Goal: Task Accomplishment & Management: Use online tool/utility

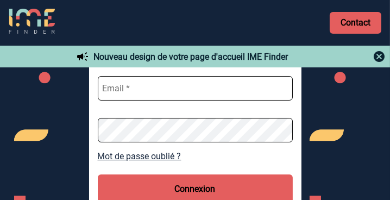
click at [153, 89] on input "text" at bounding box center [195, 88] width 195 height 24
type input "[PERSON_NAME][EMAIL_ADDRESS][DOMAIN_NAME]"
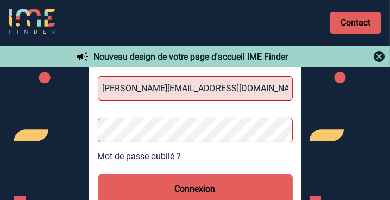
click at [219, 189] on button "Connexion" at bounding box center [195, 188] width 195 height 29
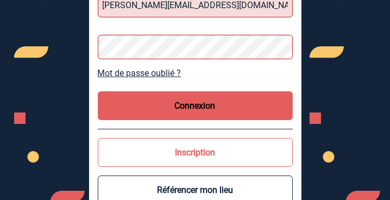
scroll to position [93, 0]
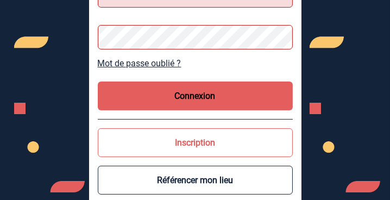
click at [188, 99] on button "Connexion" at bounding box center [195, 96] width 195 height 29
click at [93, 45] on div "Connexion dunvel.martin@yoplait.fr Mot de passe oublié ? Connexion Inscription …" at bounding box center [195, 80] width 213 height 255
click at [180, 90] on button "Connexion" at bounding box center [195, 96] width 195 height 29
click at [184, 93] on button "Connexion" at bounding box center [195, 96] width 195 height 29
click at [159, 63] on link "Mot de passe oublié ?" at bounding box center [195, 63] width 195 height 10
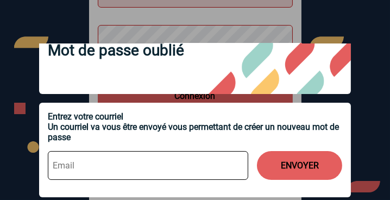
scroll to position [34, 0]
click at [135, 158] on input at bounding box center [148, 165] width 201 height 29
type input "dunvel.martin@yoplait.fr"
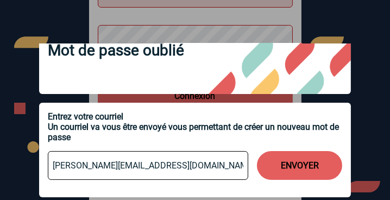
click at [303, 164] on button "ENVOYER" at bounding box center [299, 165] width 85 height 29
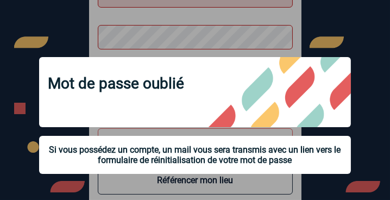
click at [45, 31] on div at bounding box center [195, 100] width 390 height 200
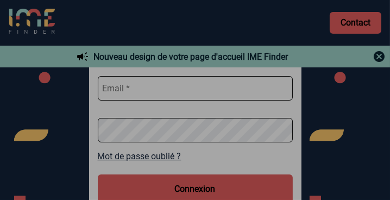
click at [135, 89] on div at bounding box center [195, 100] width 390 height 200
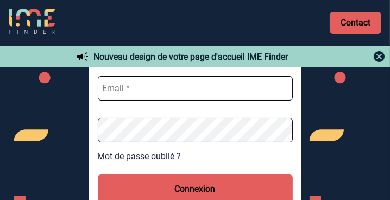
click at [379, 58] on img at bounding box center [379, 56] width 13 height 13
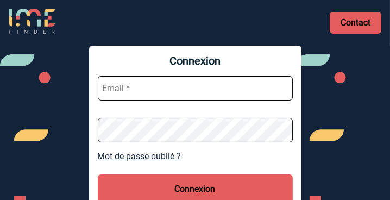
click at [134, 85] on input "text" at bounding box center [195, 88] width 195 height 24
type input "[PERSON_NAME][EMAIL_ADDRESS][DOMAIN_NAME]"
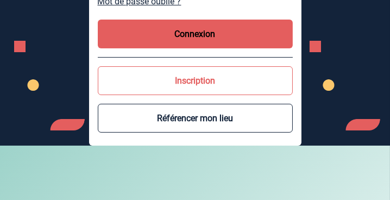
scroll to position [62, 0]
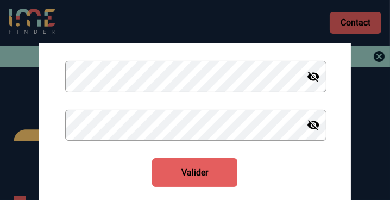
scroll to position [186, 0]
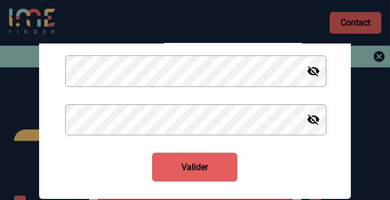
click at [171, 172] on button "Valider" at bounding box center [194, 167] width 85 height 29
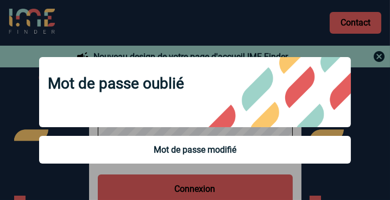
click at [379, 59] on div at bounding box center [195, 100] width 390 height 200
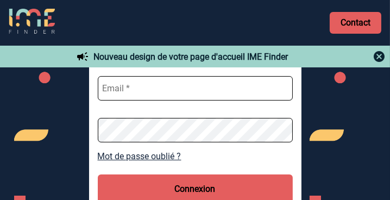
click at [157, 95] on input "text" at bounding box center [195, 88] width 195 height 24
type input "[PERSON_NAME][EMAIL_ADDRESS][DOMAIN_NAME]"
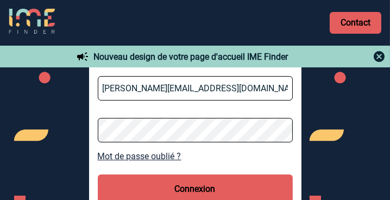
click at [181, 178] on button "Connexion" at bounding box center [195, 188] width 195 height 29
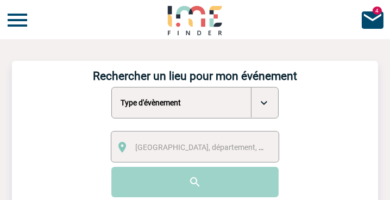
click at [267, 101] on select "Type d'évènement Séminaire avec nuitée Séminaire sans nuitée Repas de groupe Te…" at bounding box center [194, 103] width 167 height 32
select select "1"
click at [111, 88] on select "Type d'évènement Séminaire avec nuitée Séminaire sans nuitée Repas de groupe Te…" at bounding box center [194, 103] width 167 height 32
click at [221, 148] on span "[GEOGRAPHIC_DATA], département, région..." at bounding box center [210, 147] width 151 height 9
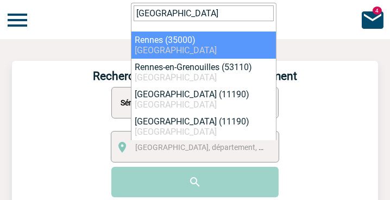
type input "rennes"
select select "2210"
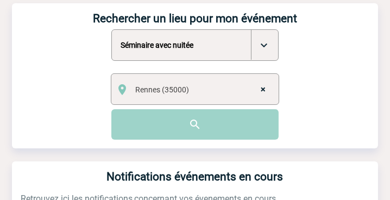
scroll to position [62, 0]
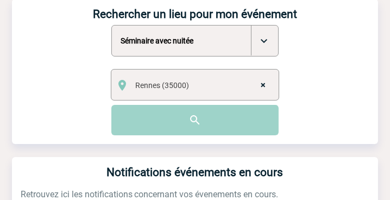
click at [193, 112] on input "image" at bounding box center [194, 120] width 167 height 30
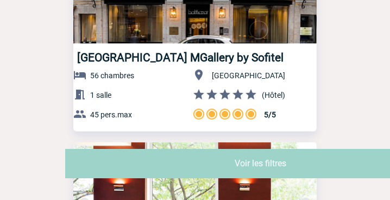
scroll to position [372, 0]
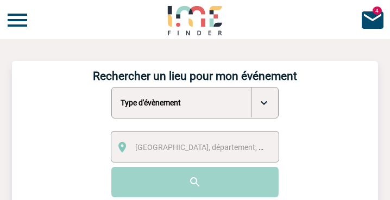
click at [21, 20] on img at bounding box center [17, 20] width 26 height 26
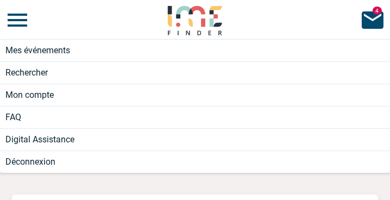
click at [41, 54] on li "Mes événements" at bounding box center [195, 50] width 390 height 22
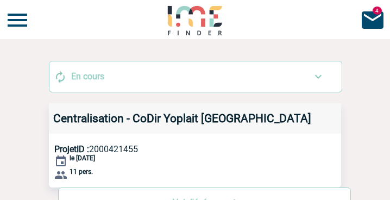
click at [265, 72] on li "En cours" at bounding box center [195, 76] width 293 height 30
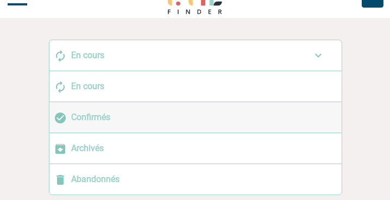
scroll to position [31, 0]
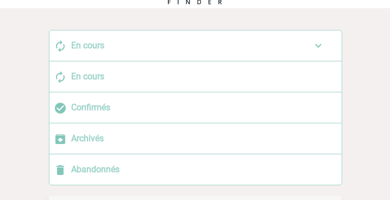
click at [122, 58] on li "En cours" at bounding box center [195, 45] width 293 height 30
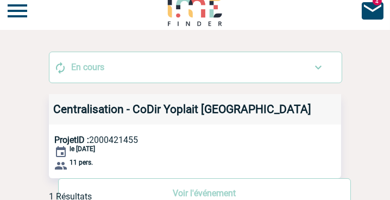
scroll to position [0, 0]
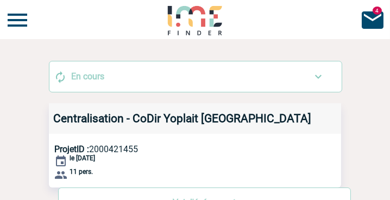
click at [16, 17] on img at bounding box center [17, 20] width 26 height 26
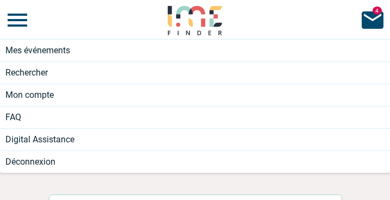
click at [47, 99] on li "Mon compte" at bounding box center [195, 95] width 390 height 22
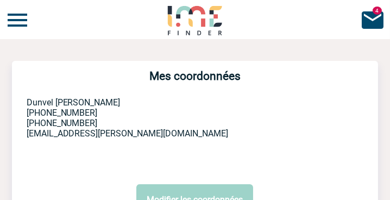
click at [22, 29] on img at bounding box center [17, 20] width 26 height 26
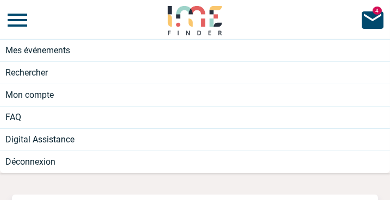
click at [30, 53] on li "Mes événements" at bounding box center [195, 50] width 390 height 22
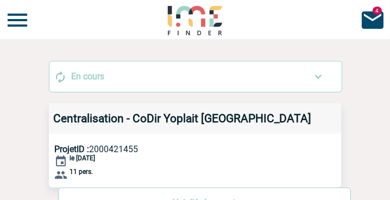
click at [136, 83] on li "En cours" at bounding box center [195, 76] width 293 height 30
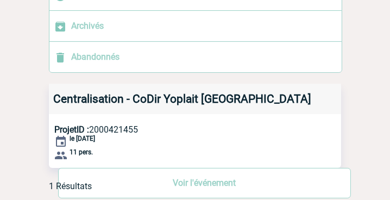
scroll to position [145, 0]
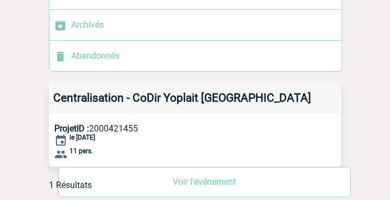
click at [184, 180] on div "1 Résultats" at bounding box center [195, 185] width 293 height 10
click at [199, 183] on div "1 Résultats" at bounding box center [195, 185] width 293 height 10
click at [33, 83] on body "[PERSON_NAME] Accueil Mes événements 4" at bounding box center [195, 28] width 390 height 347
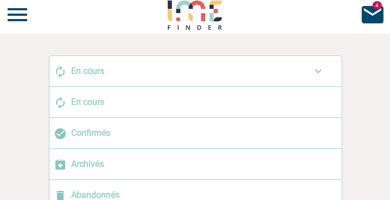
scroll to position [0, 0]
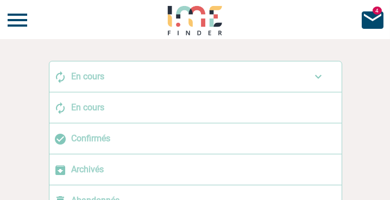
click at [197, 15] on img at bounding box center [195, 19] width 57 height 31
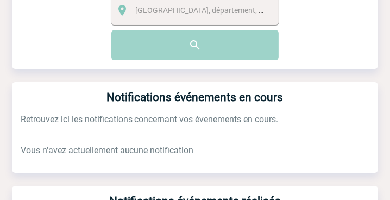
scroll to position [13, 0]
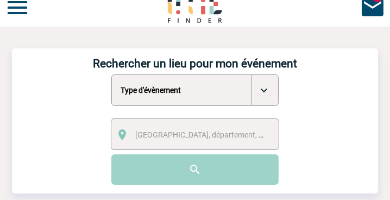
click at [176, 89] on select "Type d'évènement Séminaire avec nuitée Séminaire sans nuitée Repas de groupe Te…" at bounding box center [194, 90] width 167 height 32
select select "1"
click at [111, 74] on select "Type d'évènement Séminaire avec nuitée Séminaire sans nuitée Repas de groupe Te…" at bounding box center [194, 90] width 167 height 32
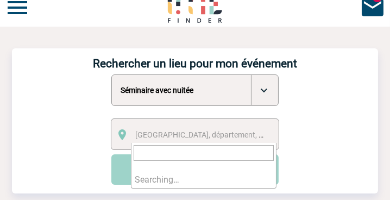
click at [176, 132] on span "[GEOGRAPHIC_DATA], département, région..." at bounding box center [210, 134] width 151 height 9
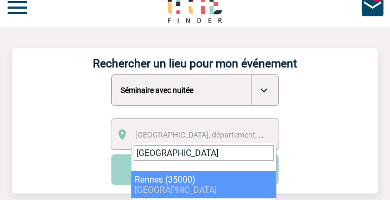
type input "[GEOGRAPHIC_DATA]"
select select "2210"
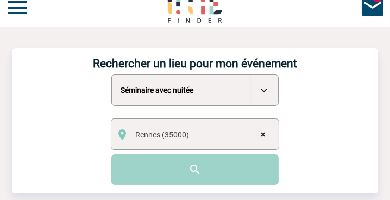
click at [188, 172] on input "image" at bounding box center [194, 169] width 167 height 30
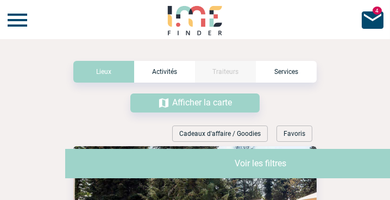
click at [257, 165] on p "Voir les filtres" at bounding box center [260, 163] width 390 height 29
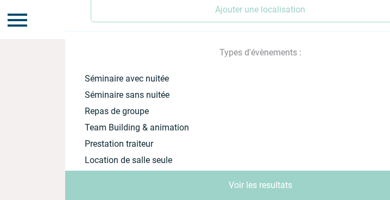
scroll to position [186, 0]
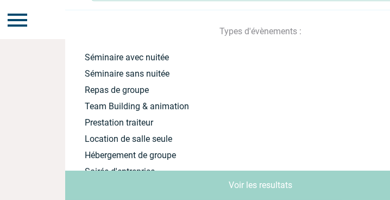
click at [135, 57] on label "Séminaire avec nuitée" at bounding box center [252, 57] width 335 height 10
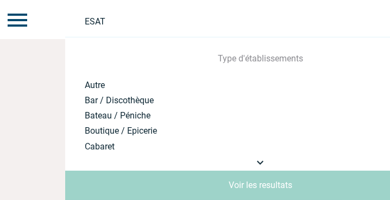
scroll to position [792, 0]
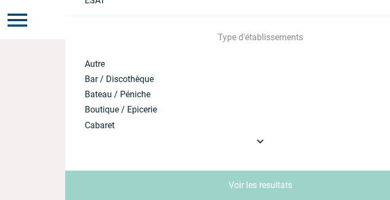
click at [263, 187] on p "Voir les resultats" at bounding box center [260, 185] width 390 height 29
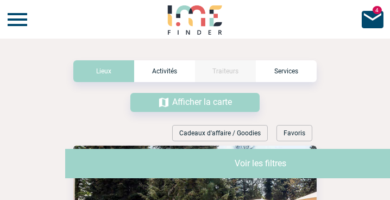
scroll to position [0, 0]
